Goal: Information Seeking & Learning: Learn about a topic

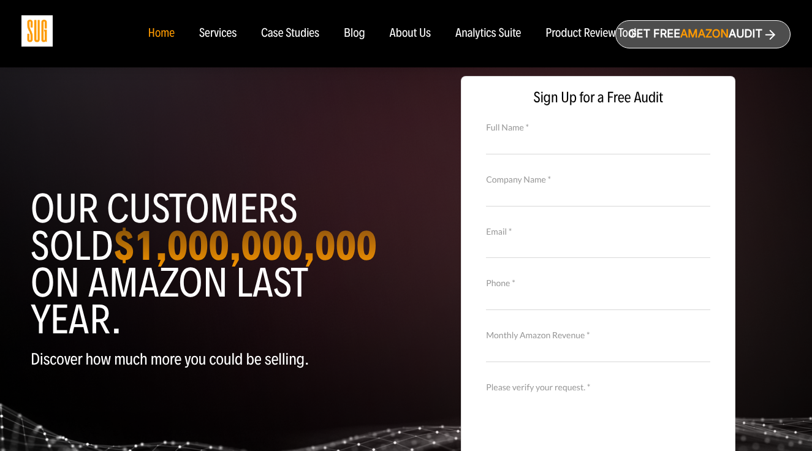
click at [160, 30] on div "Home" at bounding box center [161, 33] width 26 height 13
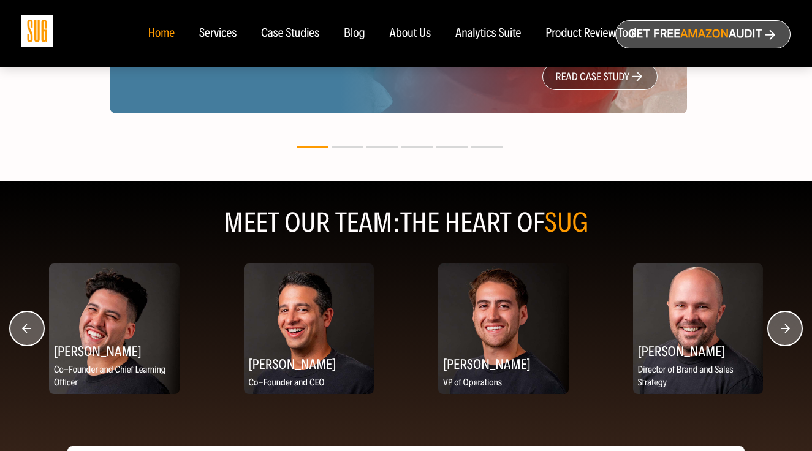
scroll to position [1469, 0]
click at [779, 327] on circle "button" at bounding box center [785, 328] width 34 height 34
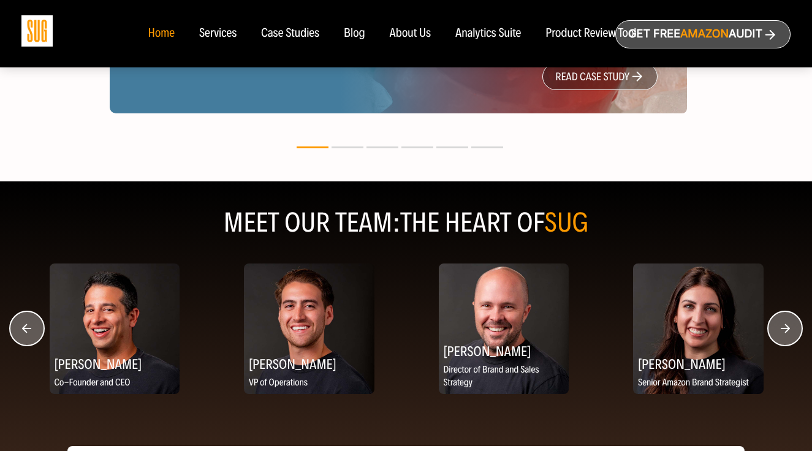
click at [779, 327] on circle "button" at bounding box center [785, 328] width 34 height 34
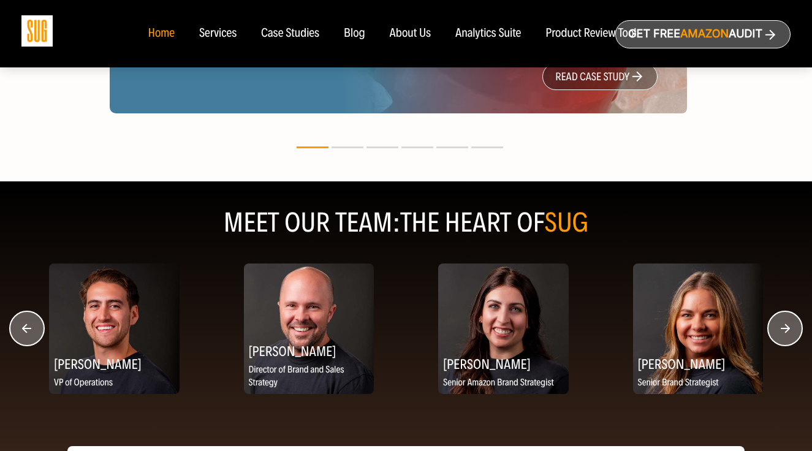
click at [778, 327] on circle "button" at bounding box center [785, 328] width 34 height 34
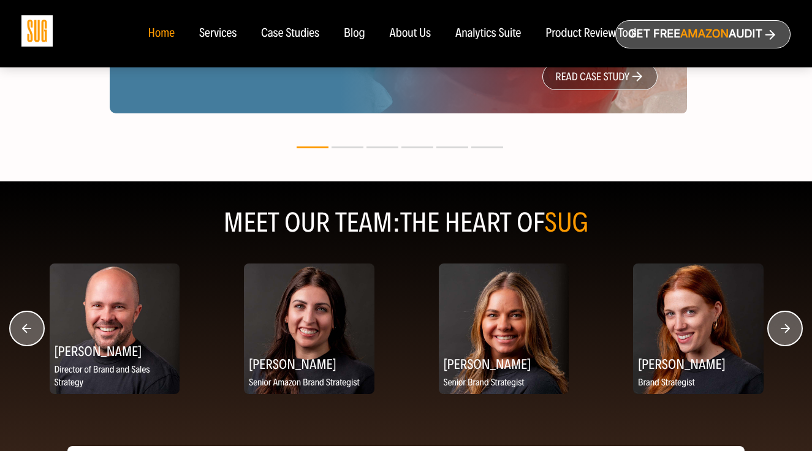
click at [778, 327] on circle "button" at bounding box center [785, 328] width 34 height 34
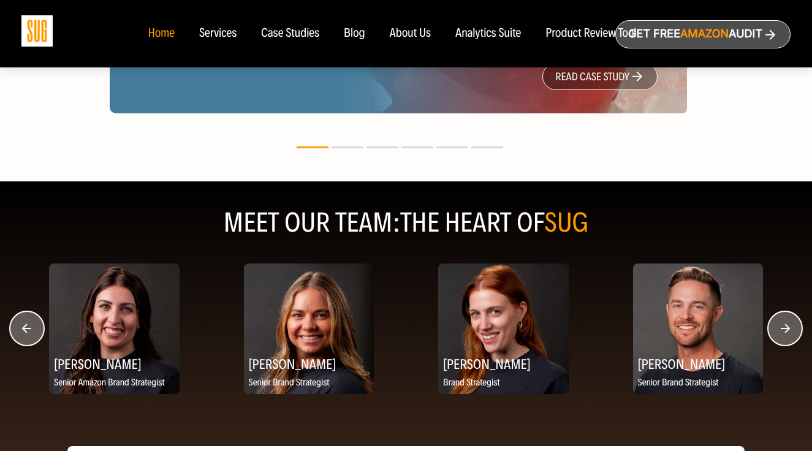
click at [778, 327] on circle "button" at bounding box center [785, 328] width 34 height 34
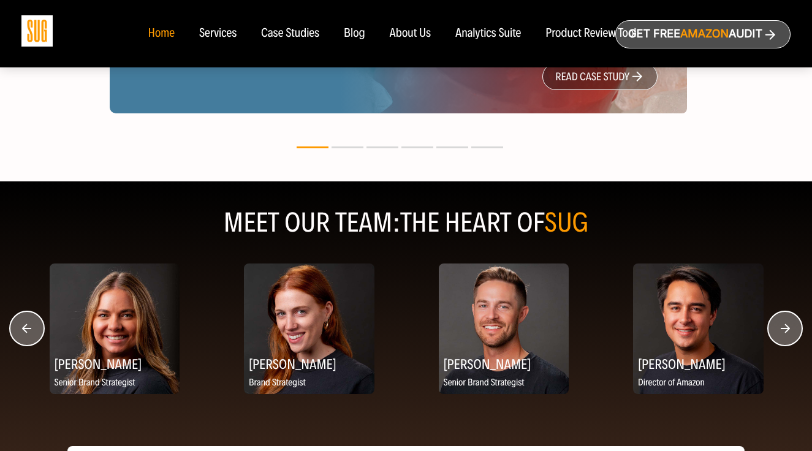
click at [778, 327] on circle "button" at bounding box center [785, 328] width 34 height 34
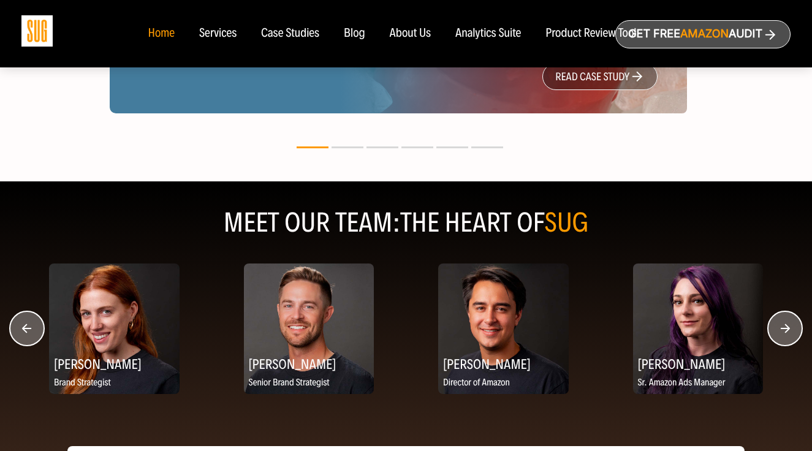
click at [778, 327] on circle "button" at bounding box center [785, 328] width 34 height 34
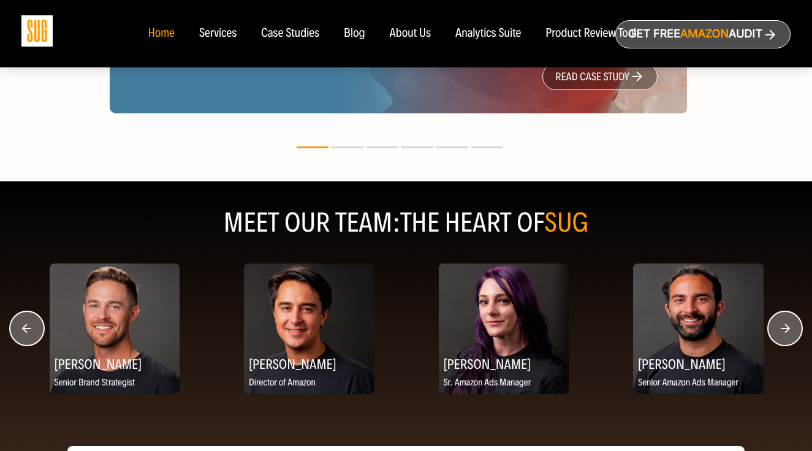
click at [778, 327] on circle "button" at bounding box center [785, 328] width 34 height 34
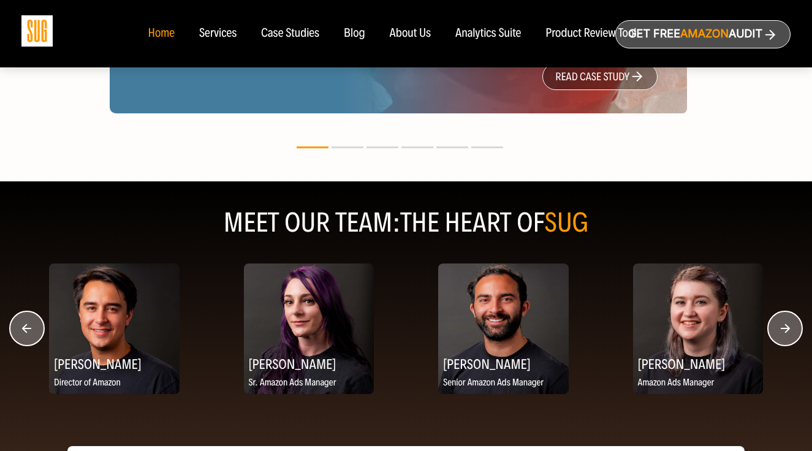
click at [778, 326] on circle "button" at bounding box center [785, 328] width 34 height 34
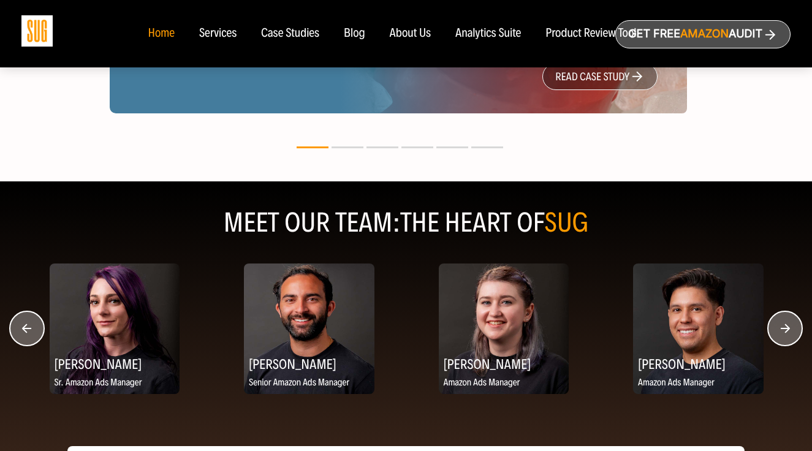
click at [778, 326] on circle "button" at bounding box center [785, 328] width 34 height 34
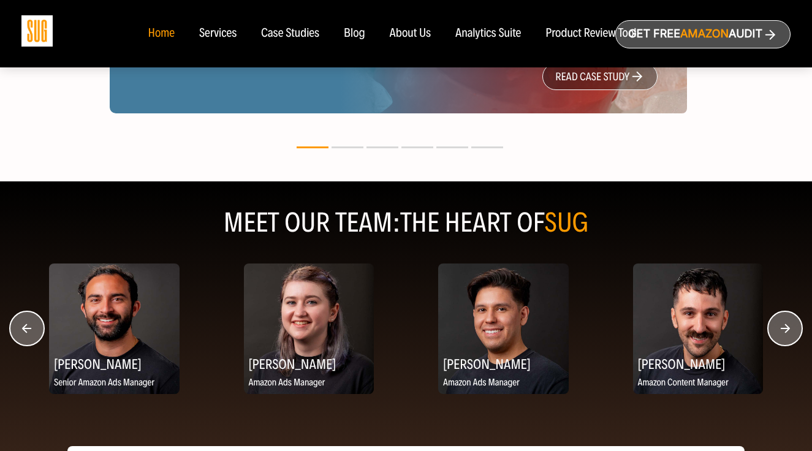
click at [778, 325] on circle "button" at bounding box center [785, 328] width 34 height 34
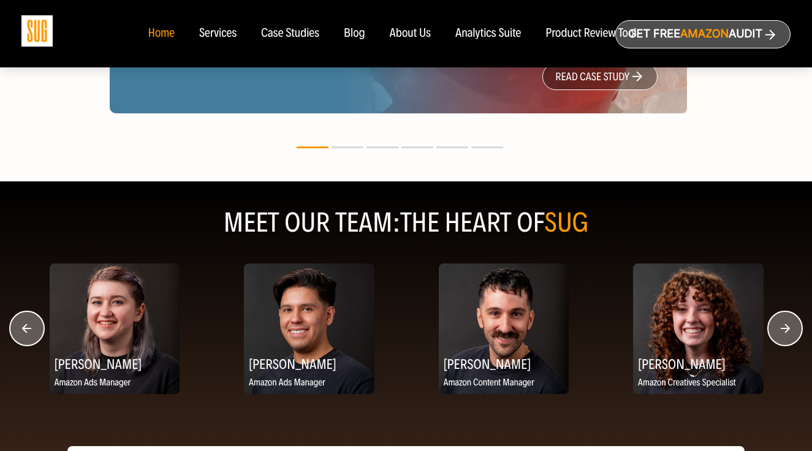
click at [778, 325] on circle "button" at bounding box center [785, 328] width 34 height 34
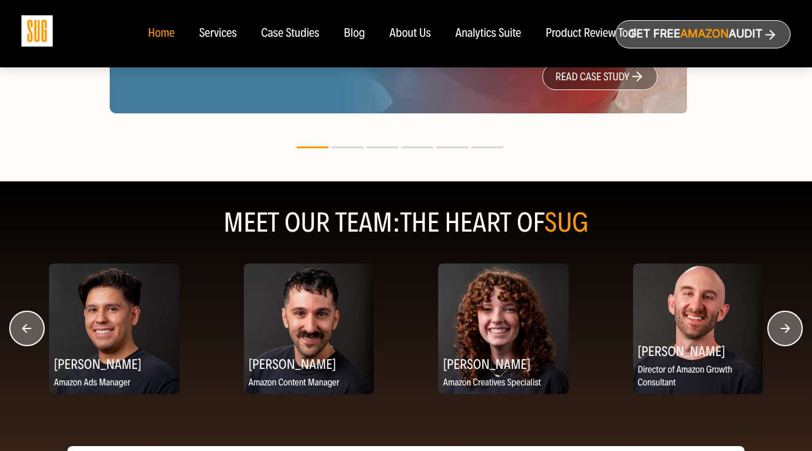
click at [778, 324] on circle "button" at bounding box center [785, 328] width 34 height 34
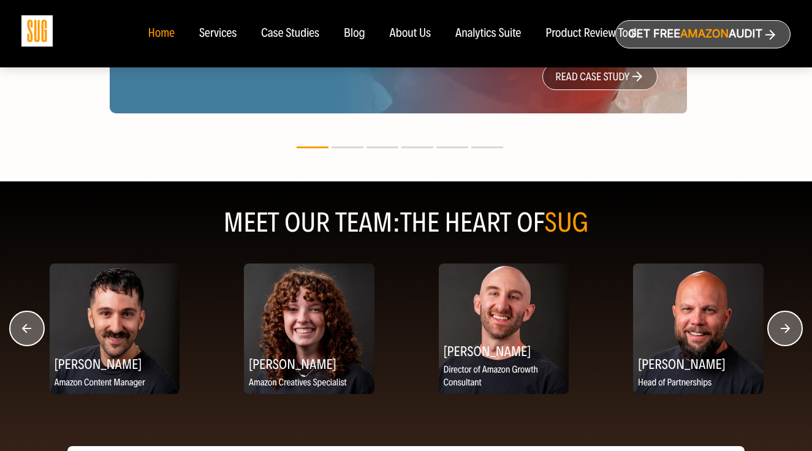
click at [777, 324] on circle "button" at bounding box center [785, 328] width 34 height 34
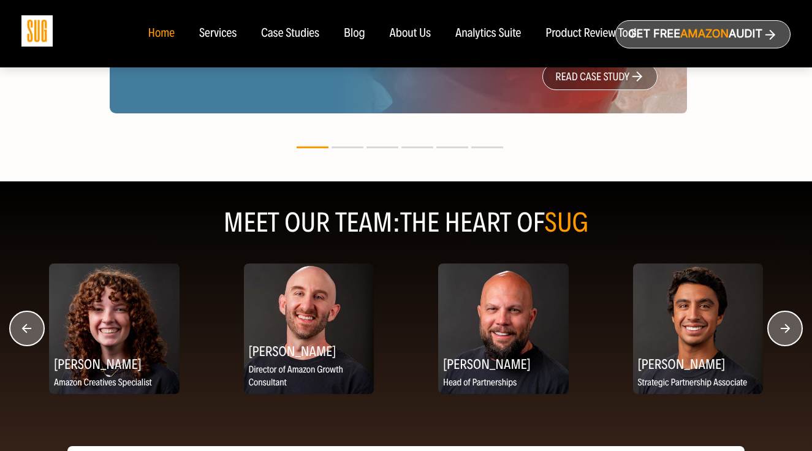
click at [777, 324] on circle "button" at bounding box center [785, 328] width 34 height 34
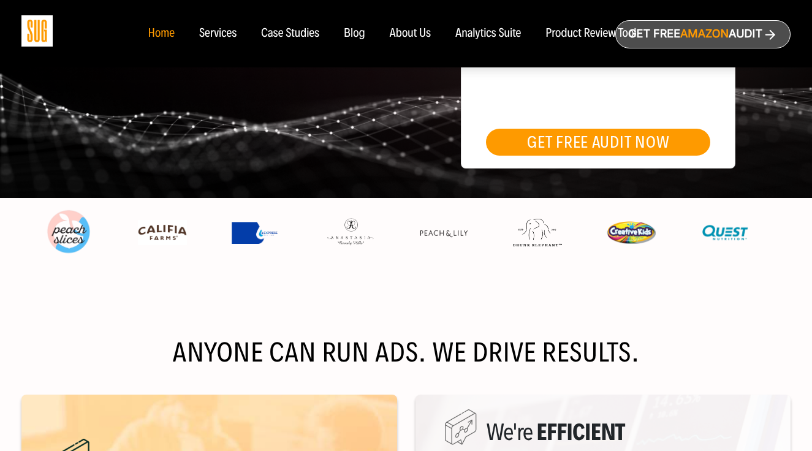
scroll to position [322, 0]
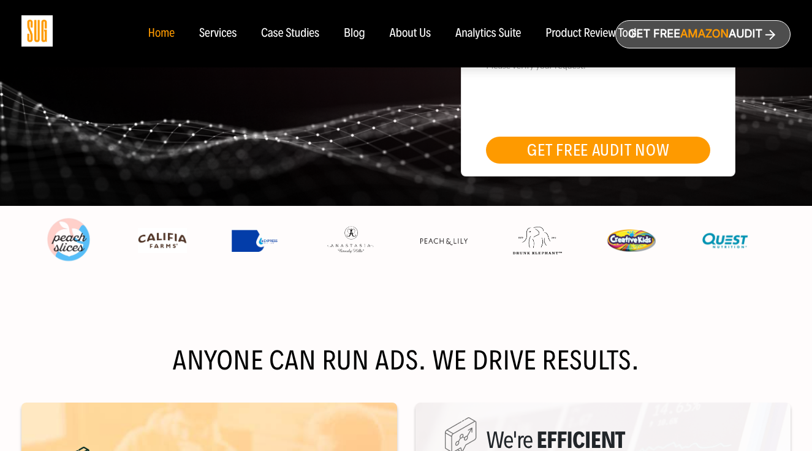
click at [409, 32] on div "About Us" at bounding box center [411, 33] width 42 height 13
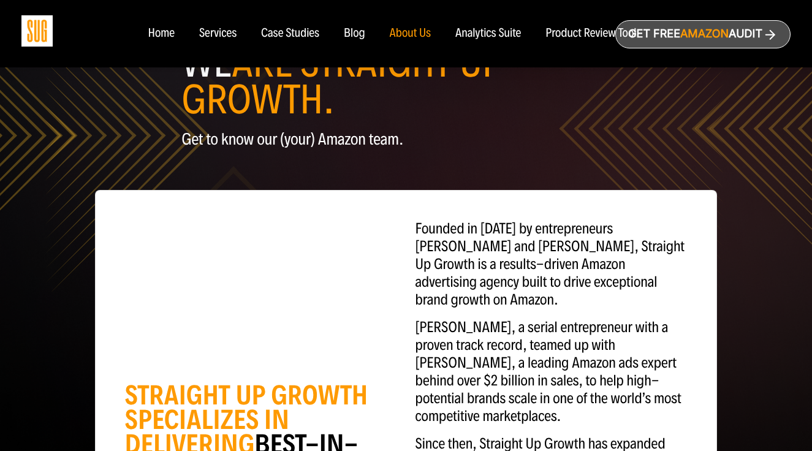
scroll to position [78, 0]
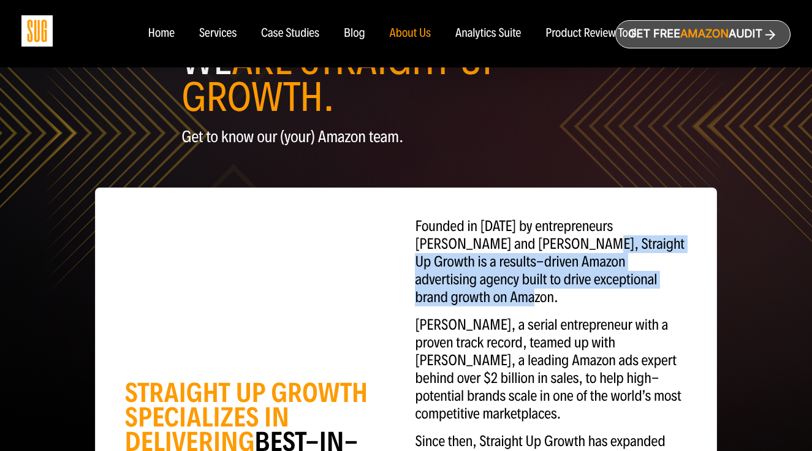
drag, startPoint x: 522, startPoint y: 244, endPoint x: 675, endPoint y: 282, distance: 158.5
click at [676, 282] on p "Founded in [DATE] by entrepreneurs [PERSON_NAME] and [PERSON_NAME], Straight Up…" at bounding box center [551, 262] width 272 height 89
copy p "Straight Up Growth is a results-driven Amazon advertising agency built to drive…"
